Goal: Find specific page/section: Find specific page/section

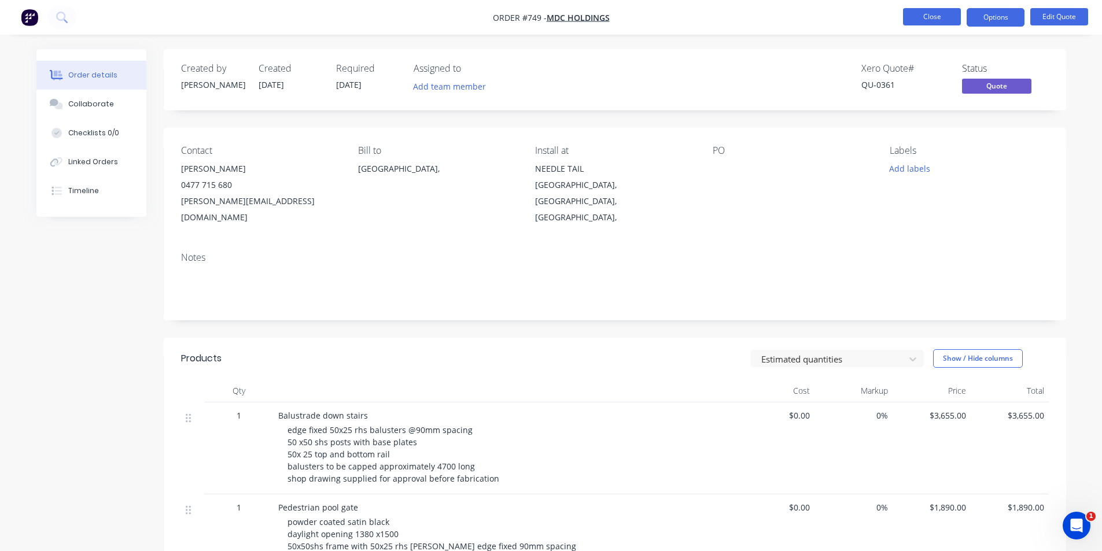
click at [933, 20] on button "Close" at bounding box center [932, 16] width 58 height 17
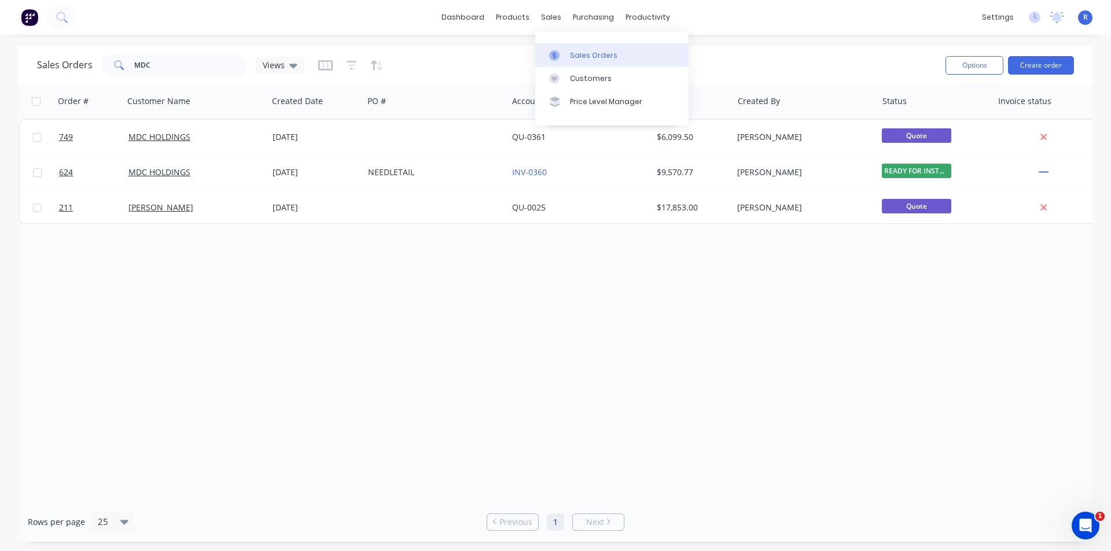
click at [570, 54] on div "Sales Orders" at bounding box center [593, 55] width 47 height 10
drag, startPoint x: 185, startPoint y: 70, endPoint x: 102, endPoint y: 62, distance: 83.1
click at [102, 62] on div "MDC" at bounding box center [174, 65] width 145 height 23
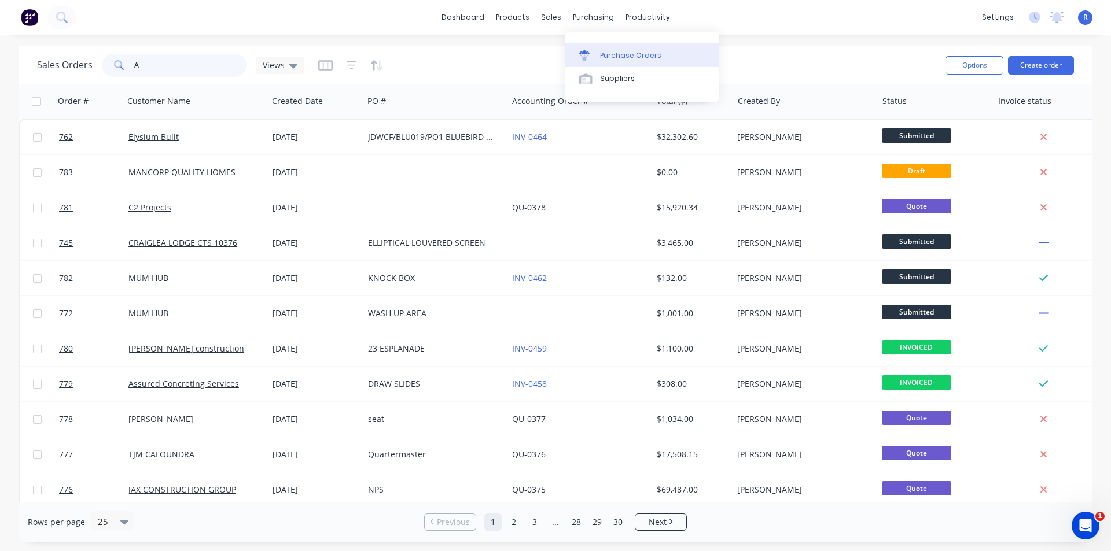
type input "A"
click at [600, 51] on div "Purchase Orders" at bounding box center [630, 55] width 61 height 10
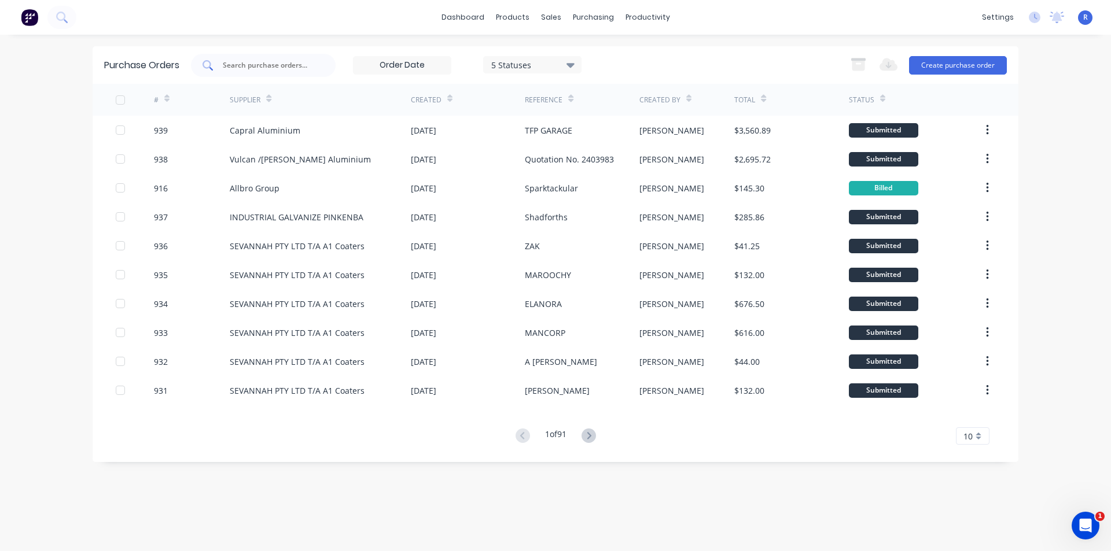
click at [237, 66] on input "text" at bounding box center [270, 66] width 96 height 12
type input "ALSPEC"
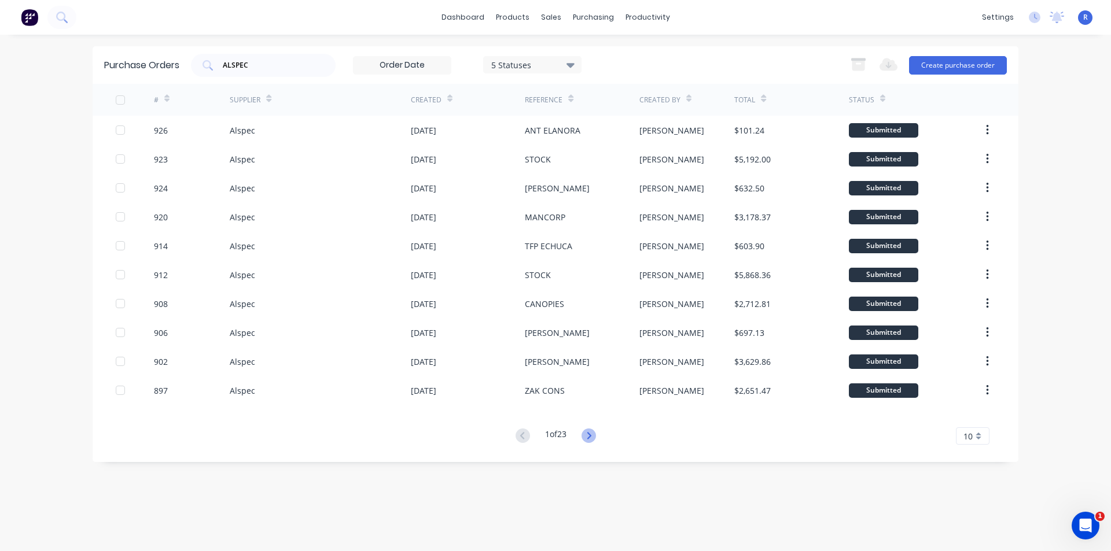
click at [591, 436] on icon at bounding box center [588, 436] width 14 height 14
click at [593, 434] on icon at bounding box center [588, 436] width 14 height 14
click at [520, 434] on icon at bounding box center [522, 435] width 4 height 7
click at [593, 435] on icon at bounding box center [588, 436] width 14 height 14
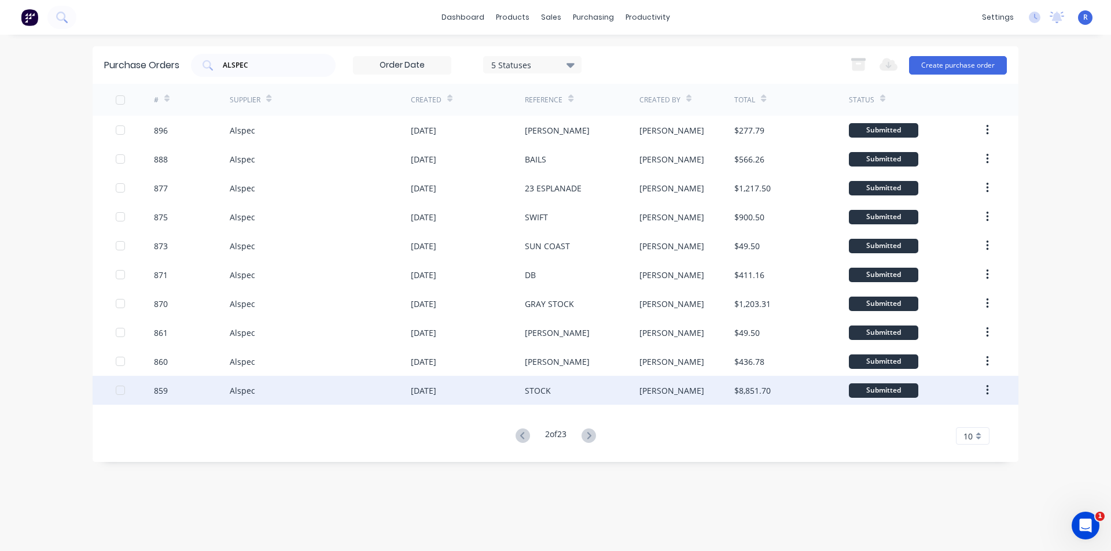
click at [606, 391] on div "STOCK" at bounding box center [582, 390] width 114 height 29
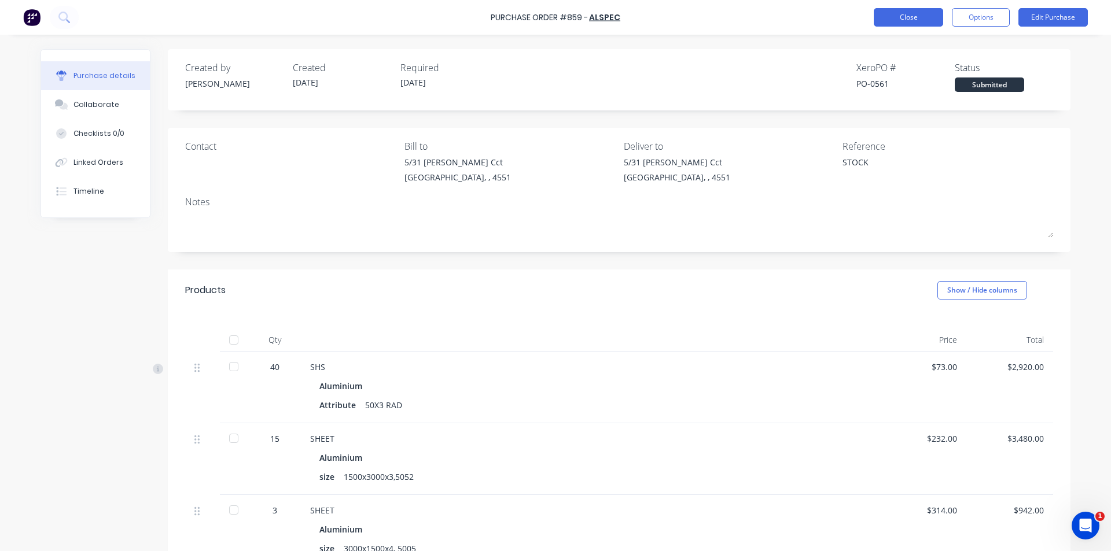
click at [908, 15] on button "Close" at bounding box center [908, 17] width 69 height 19
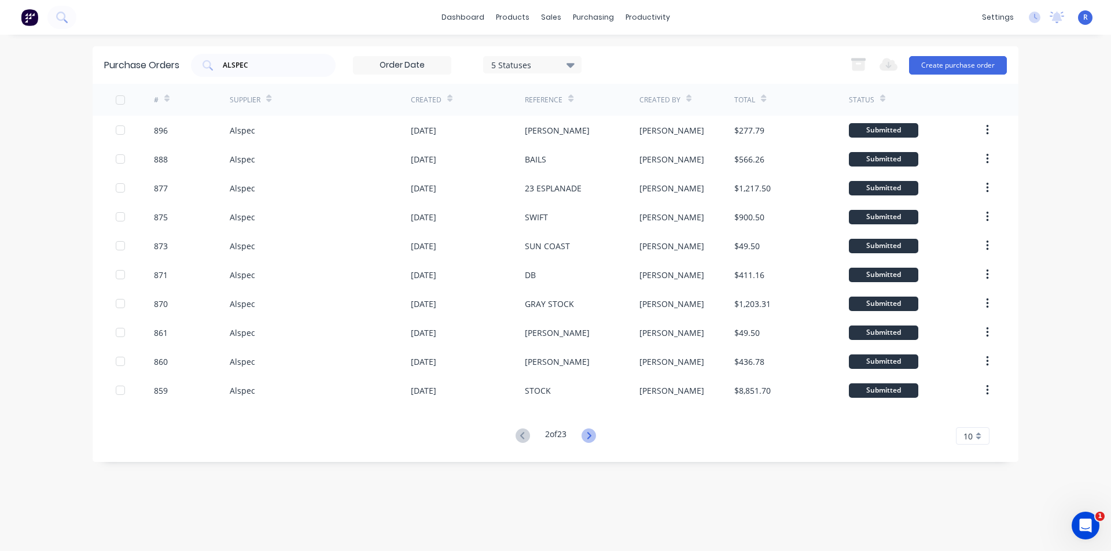
click at [587, 432] on icon at bounding box center [588, 436] width 14 height 14
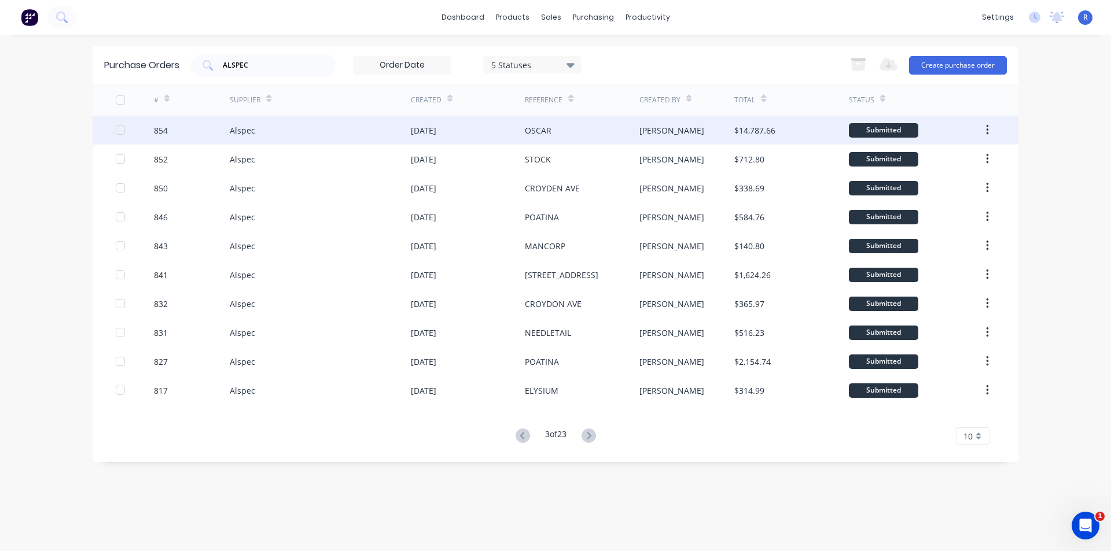
click at [690, 126] on div "[PERSON_NAME]" at bounding box center [686, 130] width 95 height 29
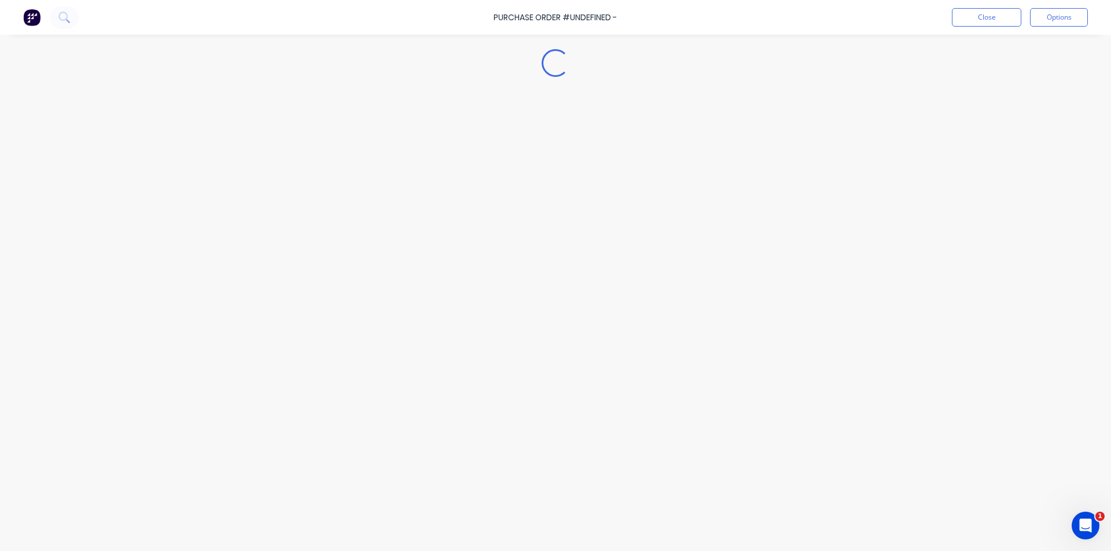
type textarea "x"
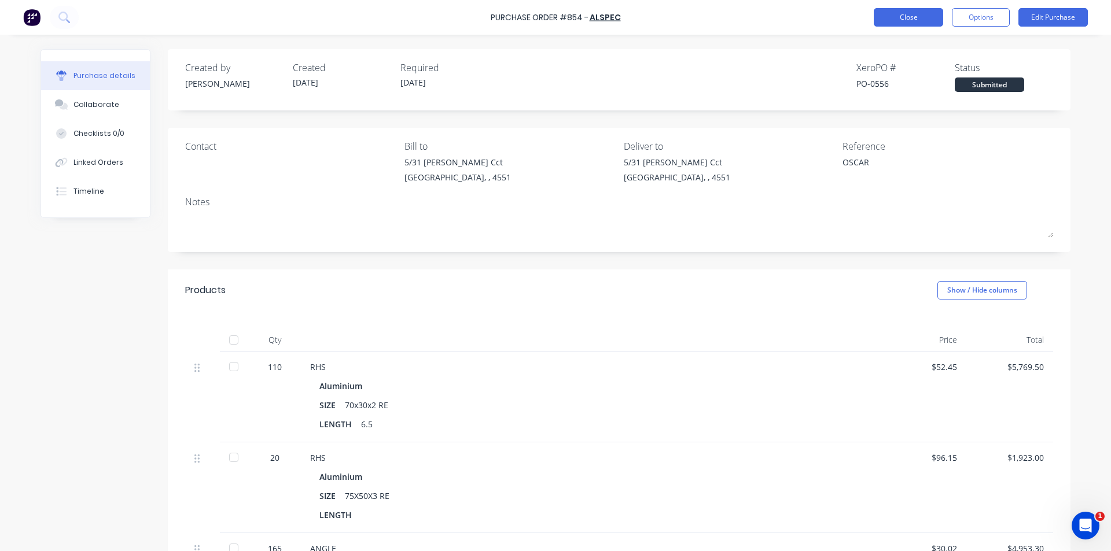
click at [908, 17] on button "Close" at bounding box center [908, 17] width 69 height 19
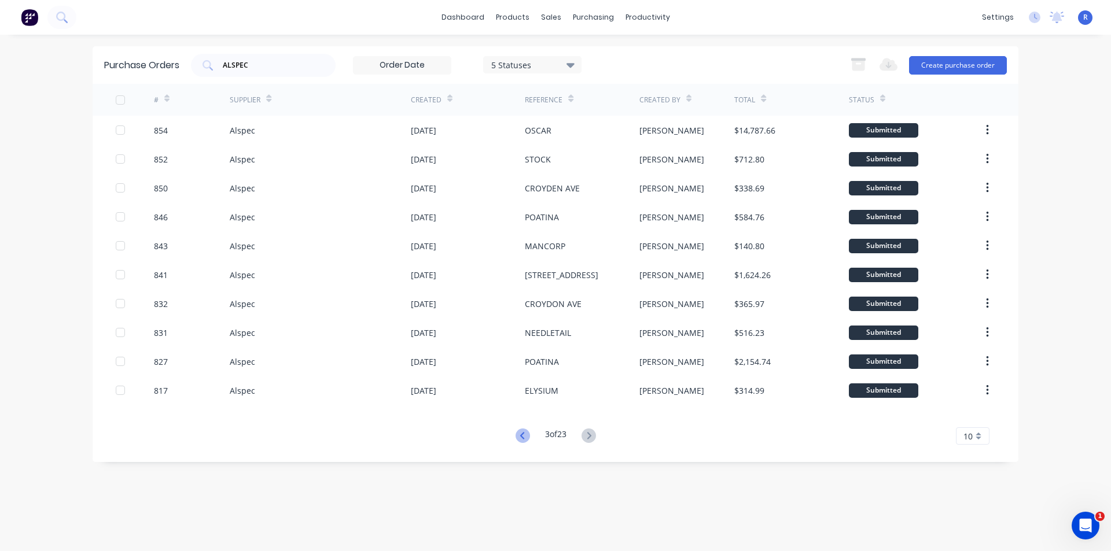
click at [520, 433] on icon at bounding box center [522, 435] width 4 height 7
click at [587, 435] on icon at bounding box center [588, 436] width 14 height 14
click at [518, 429] on icon at bounding box center [522, 436] width 14 height 14
click at [589, 434] on icon at bounding box center [588, 436] width 14 height 14
click at [521, 436] on icon at bounding box center [522, 436] width 14 height 14
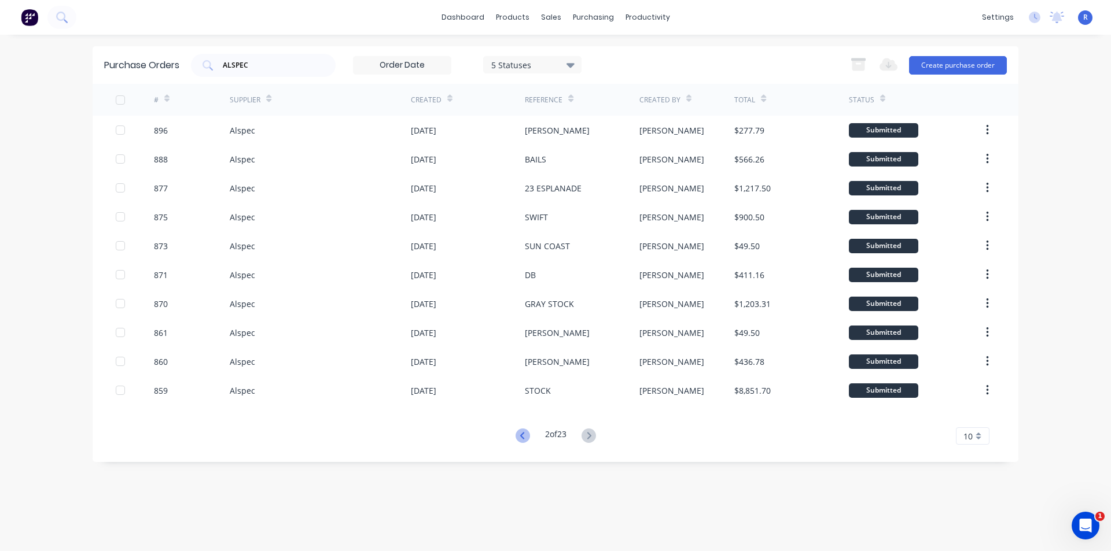
click at [518, 430] on icon at bounding box center [522, 436] width 14 height 14
click at [582, 51] on div "Sales Orders" at bounding box center [593, 55] width 47 height 10
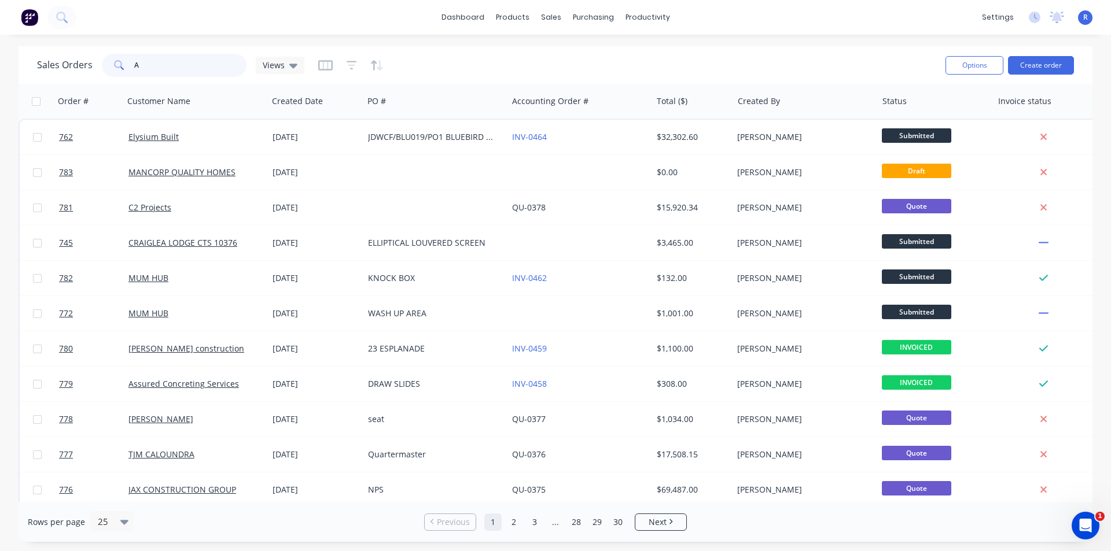
drag, startPoint x: 160, startPoint y: 69, endPoint x: 101, endPoint y: 71, distance: 58.5
click at [102, 71] on div "A" at bounding box center [174, 65] width 145 height 23
type input "quail"
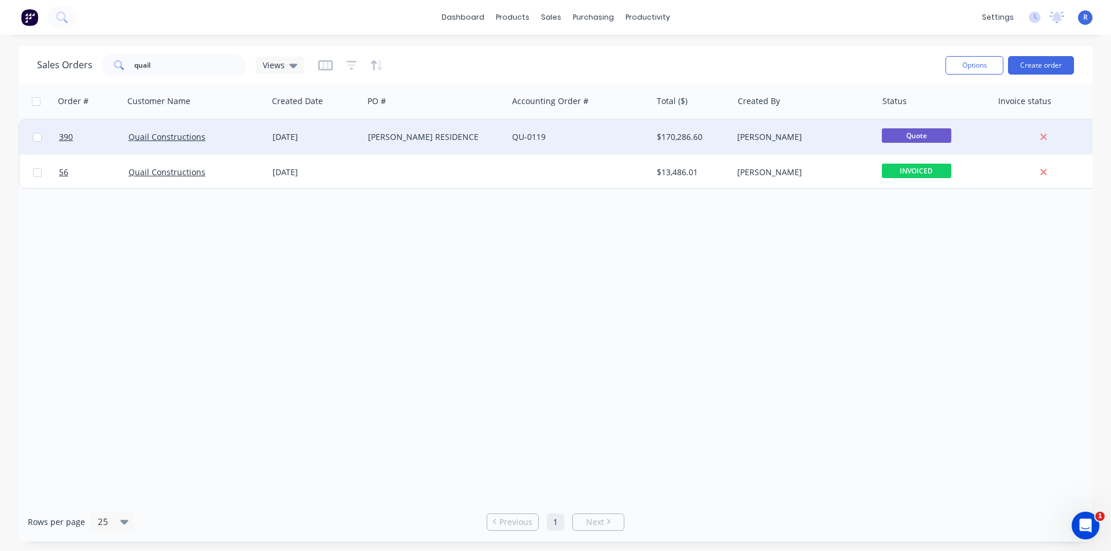
click at [484, 130] on div "[PERSON_NAME] RESIDENCE" at bounding box center [435, 137] width 144 height 35
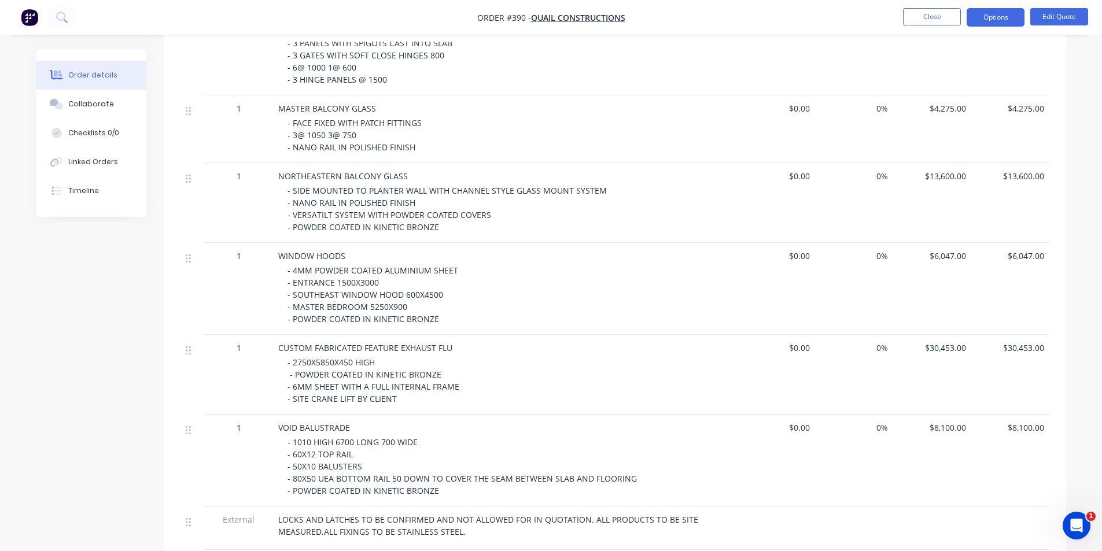
scroll to position [1099, 0]
